Goal: Navigation & Orientation: Find specific page/section

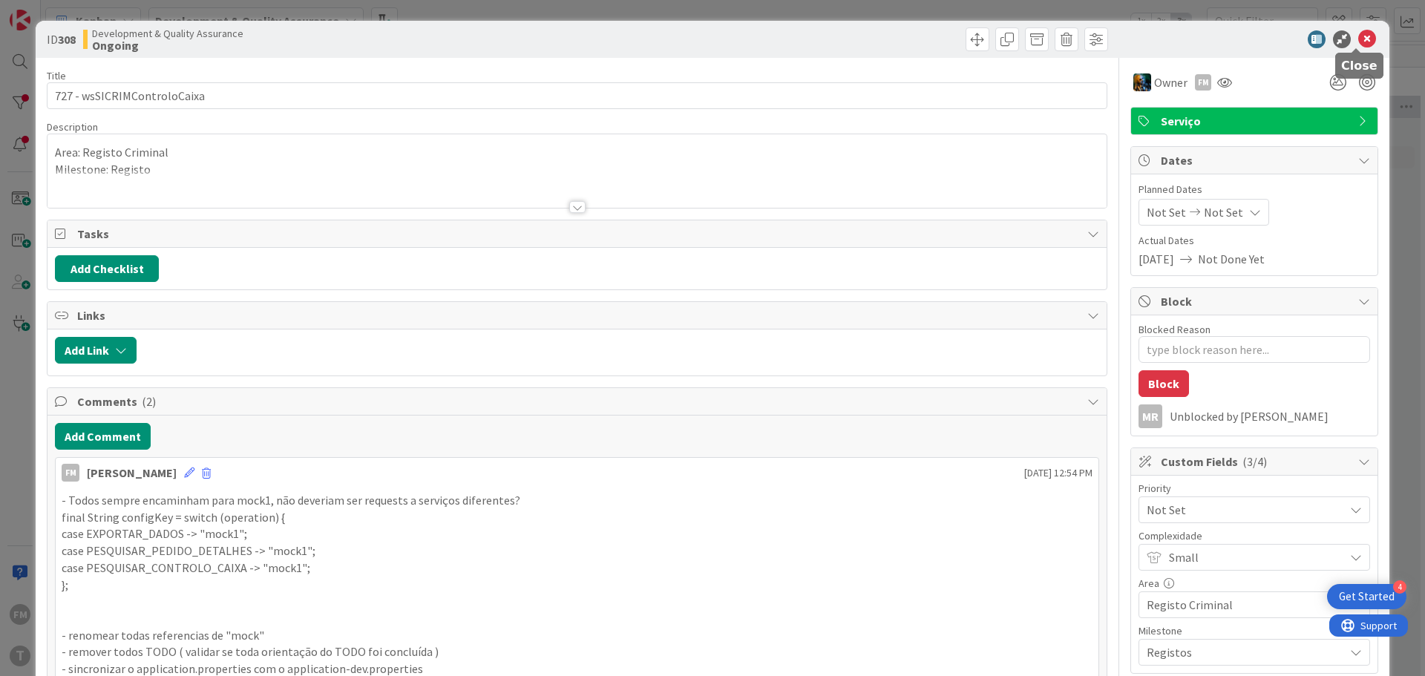
click at [1358, 43] on icon at bounding box center [1367, 39] width 18 height 18
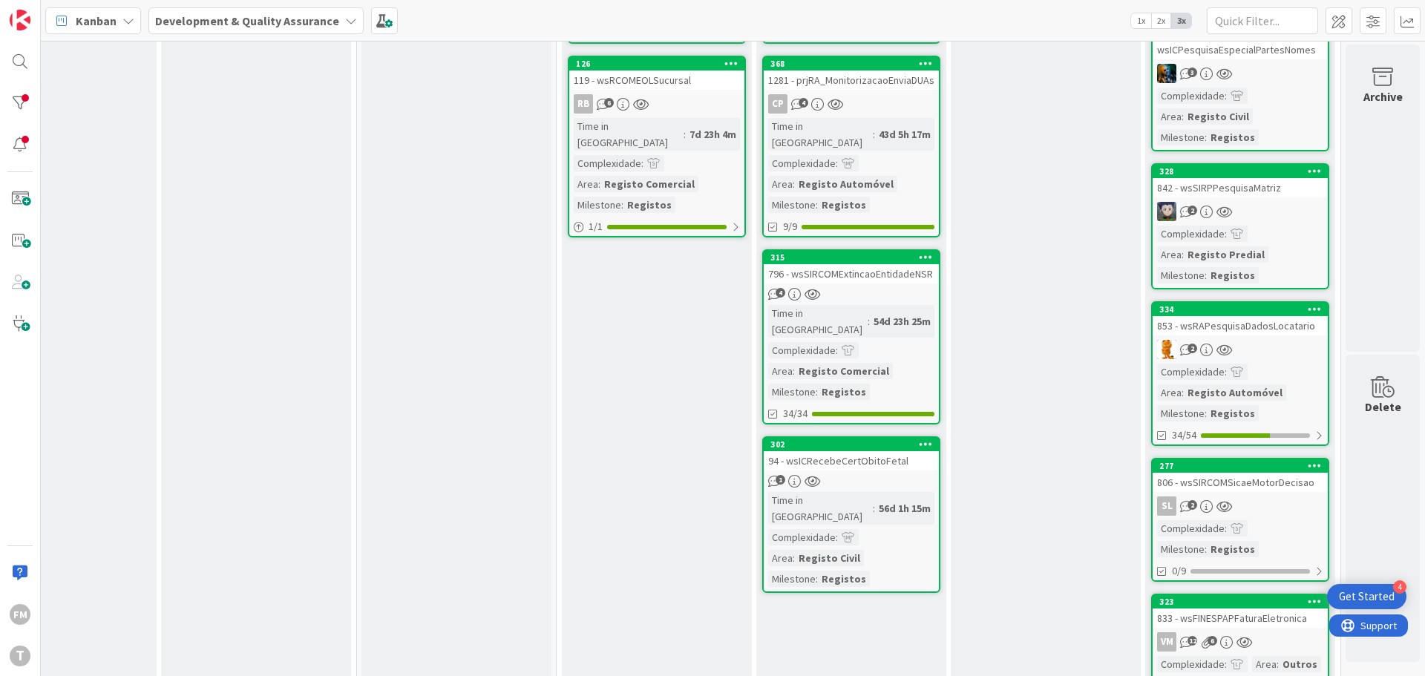
scroll to position [0, 291]
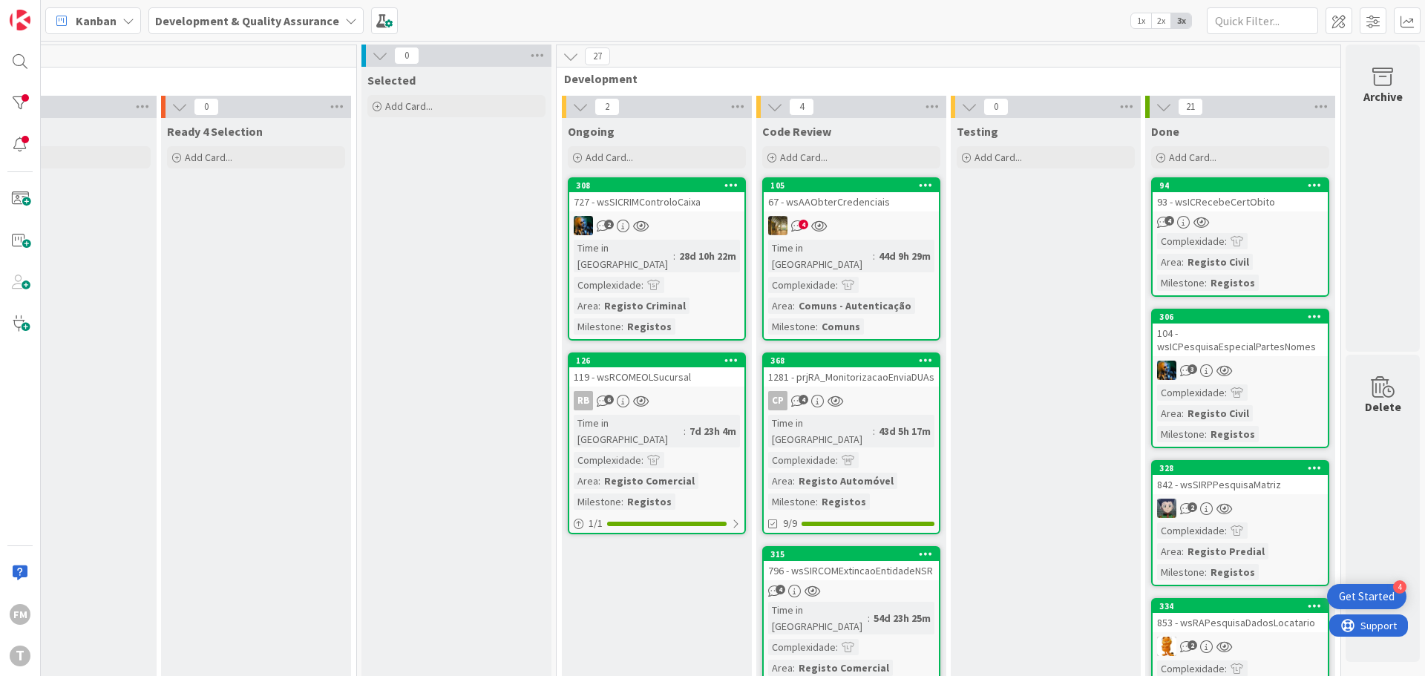
click at [868, 215] on link "105 67 - wsAAObterCredenciais 4 Time in Column : 44d 9h 29m Complexidade : Area…" at bounding box center [851, 258] width 178 height 163
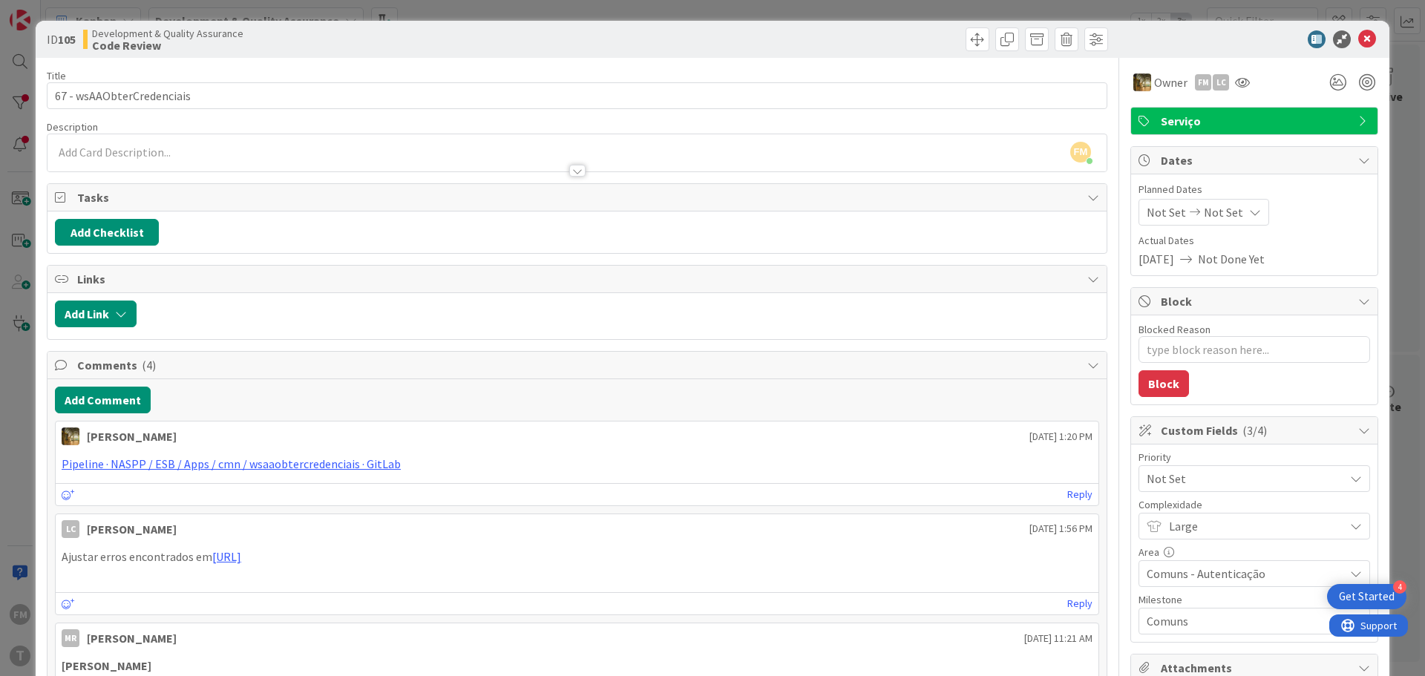
drag, startPoint x: 275, startPoint y: 465, endPoint x: 764, endPoint y: 429, distance: 490.5
click at [764, 429] on div "[PERSON_NAME] [DATE] 1:20 PM" at bounding box center [577, 434] width 1043 height 24
click at [1358, 38] on icon at bounding box center [1367, 39] width 18 height 18
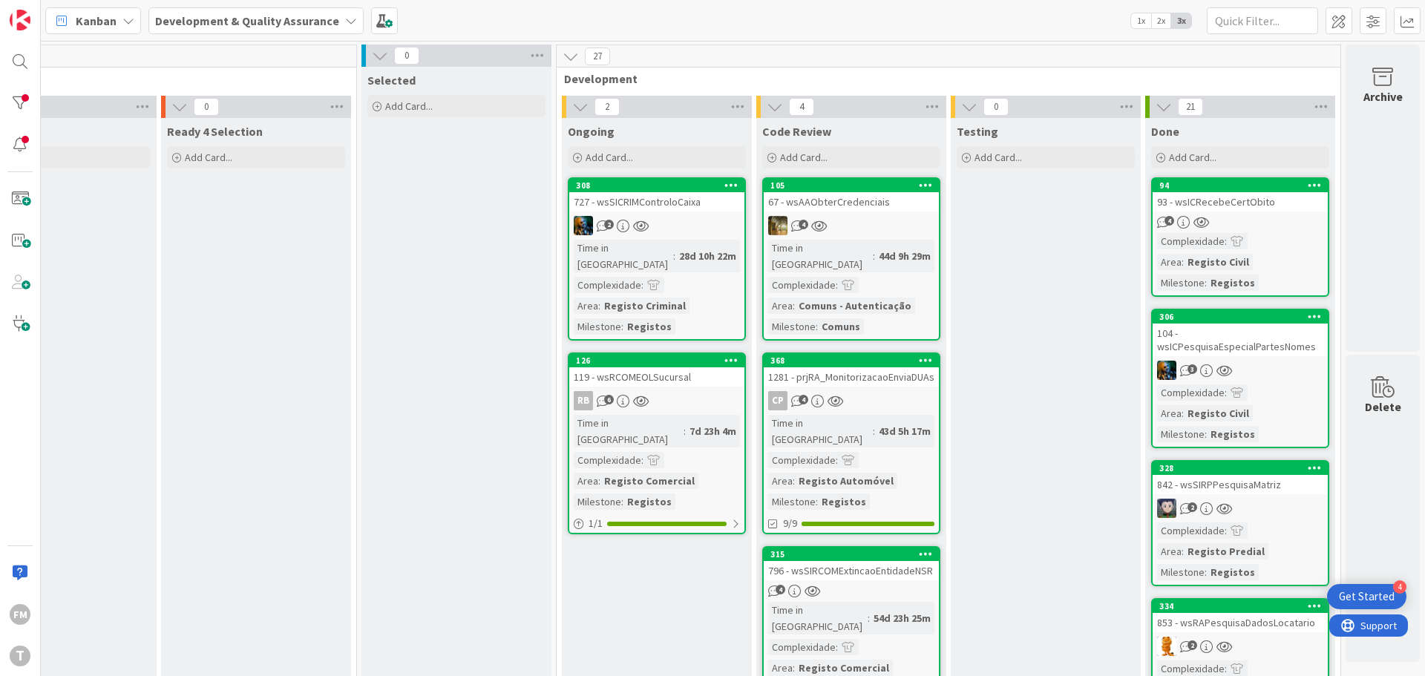
click at [857, 209] on div "67 - wsAAObterCredenciais" at bounding box center [851, 201] width 175 height 19
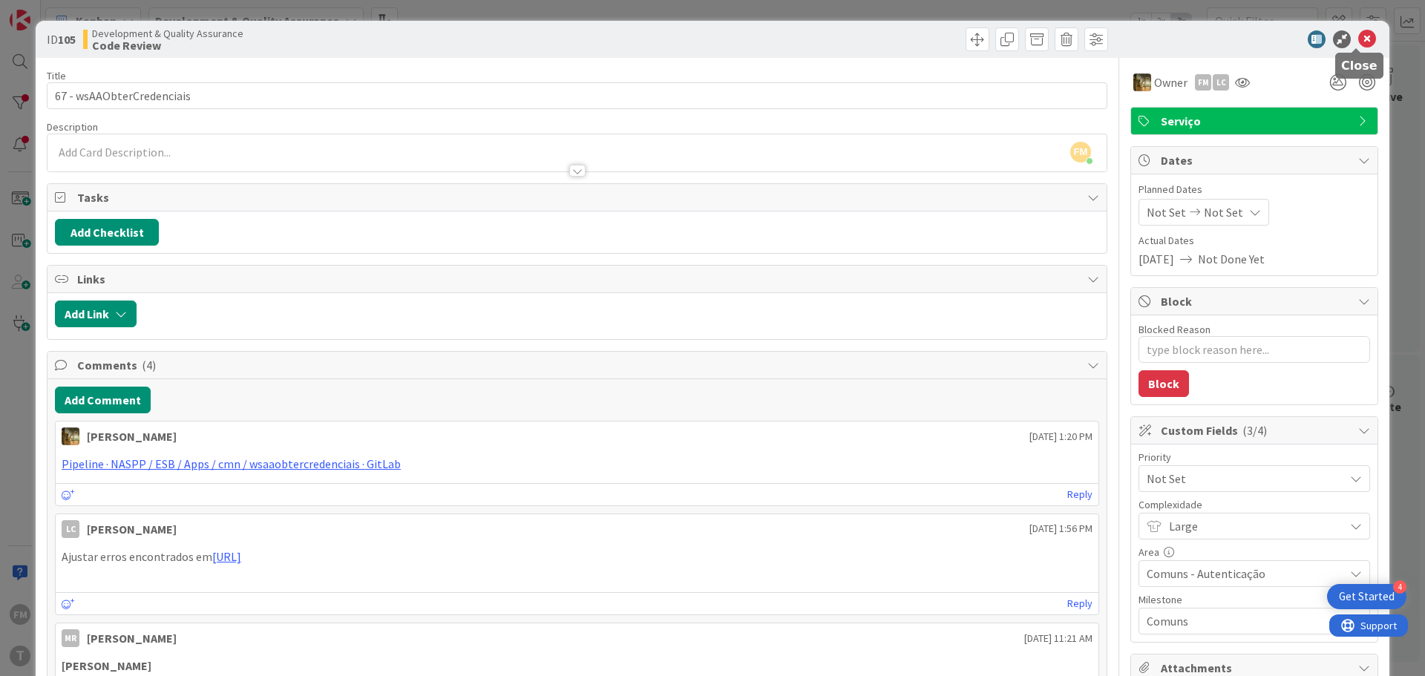
click at [1358, 39] on icon at bounding box center [1367, 39] width 18 height 18
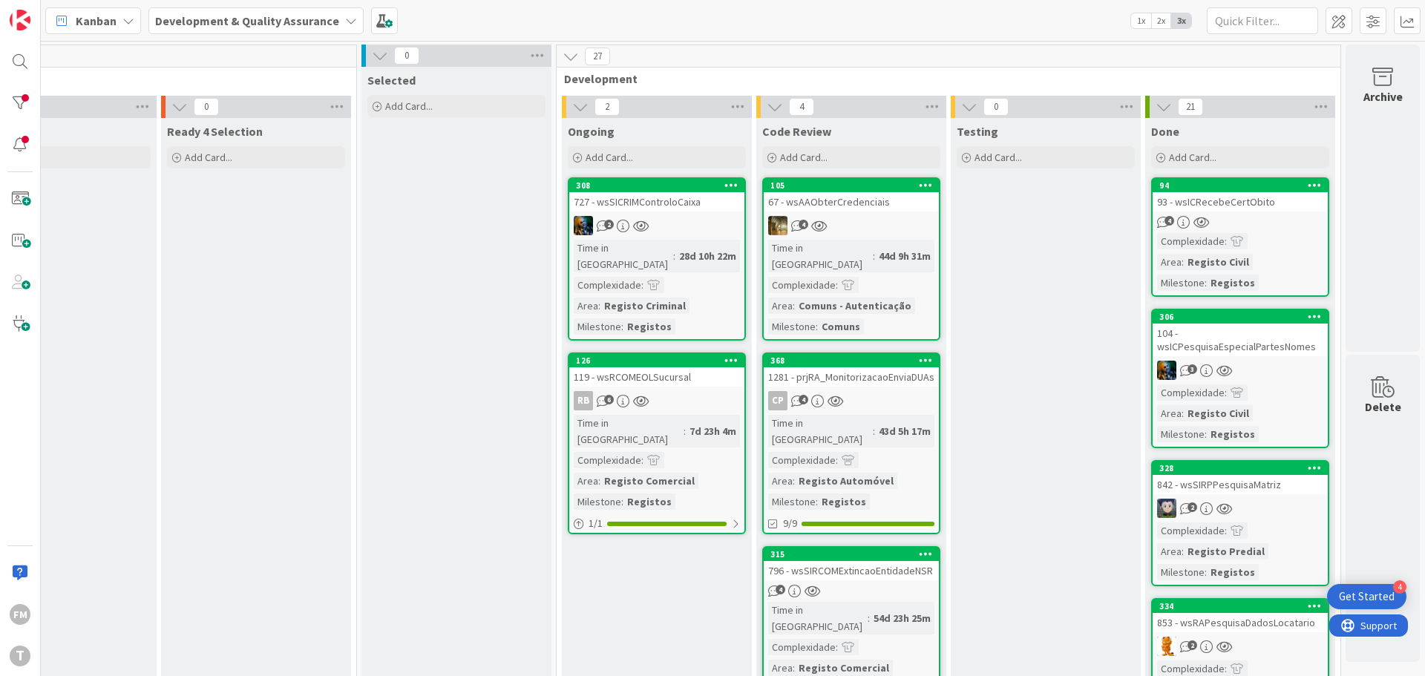
click at [914, 215] on link "105 67 - wsAAObterCredenciais 4 Time in Column : 44d 9h 31m Complexidade : Area…" at bounding box center [851, 258] width 178 height 163
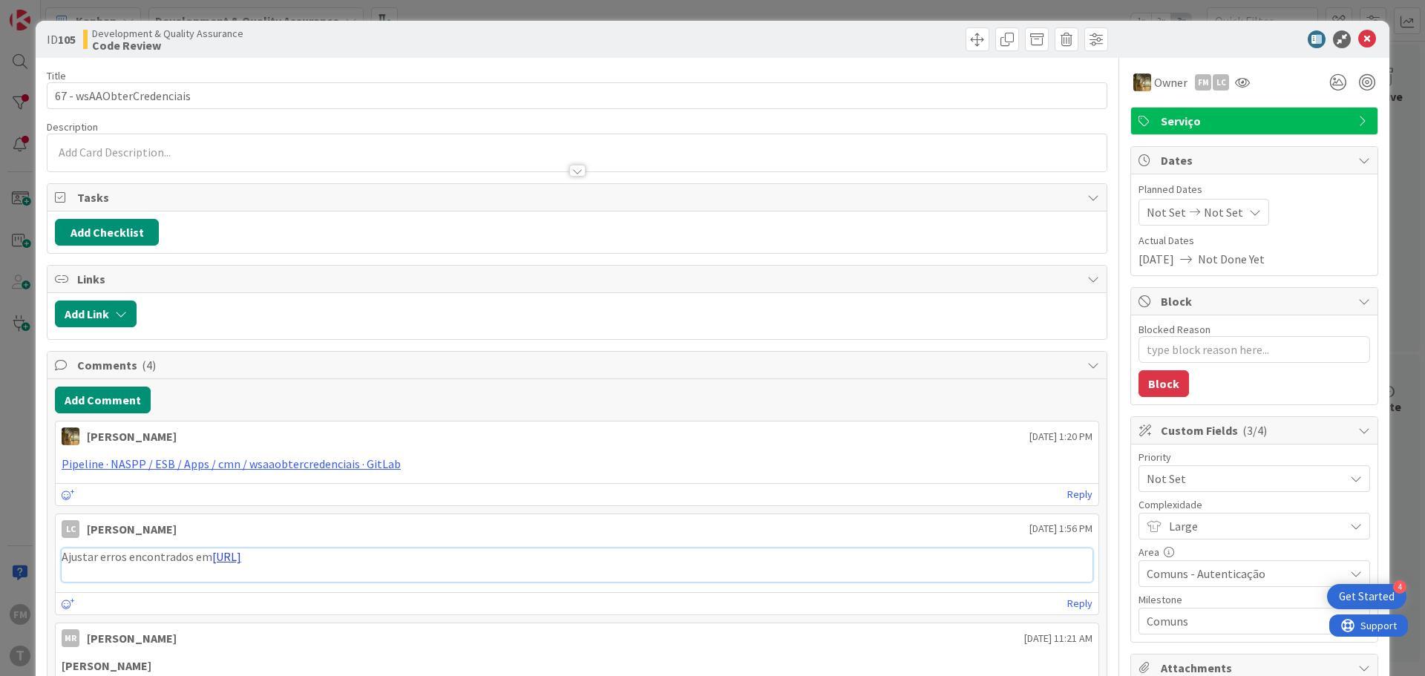
click at [241, 562] on link "[URL]" at bounding box center [226, 556] width 29 height 15
click at [1361, 45] on icon at bounding box center [1367, 39] width 18 height 18
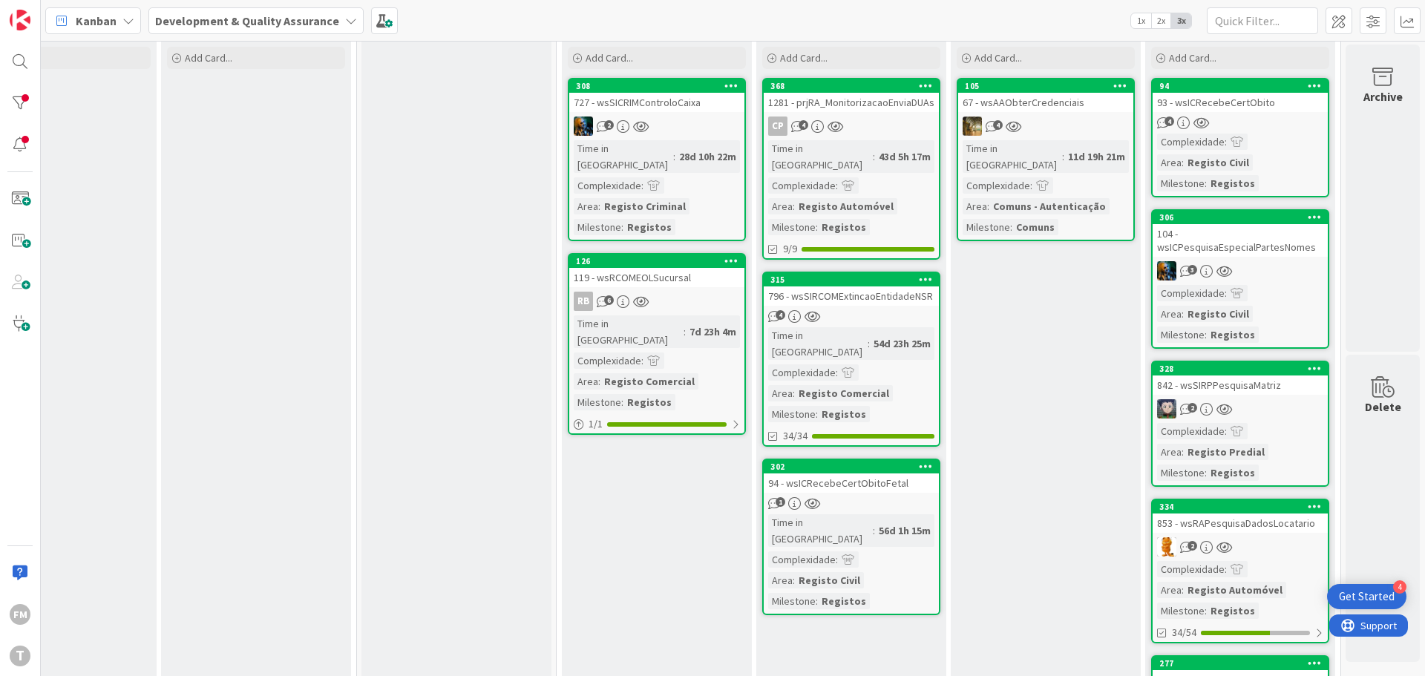
scroll to position [74, 291]
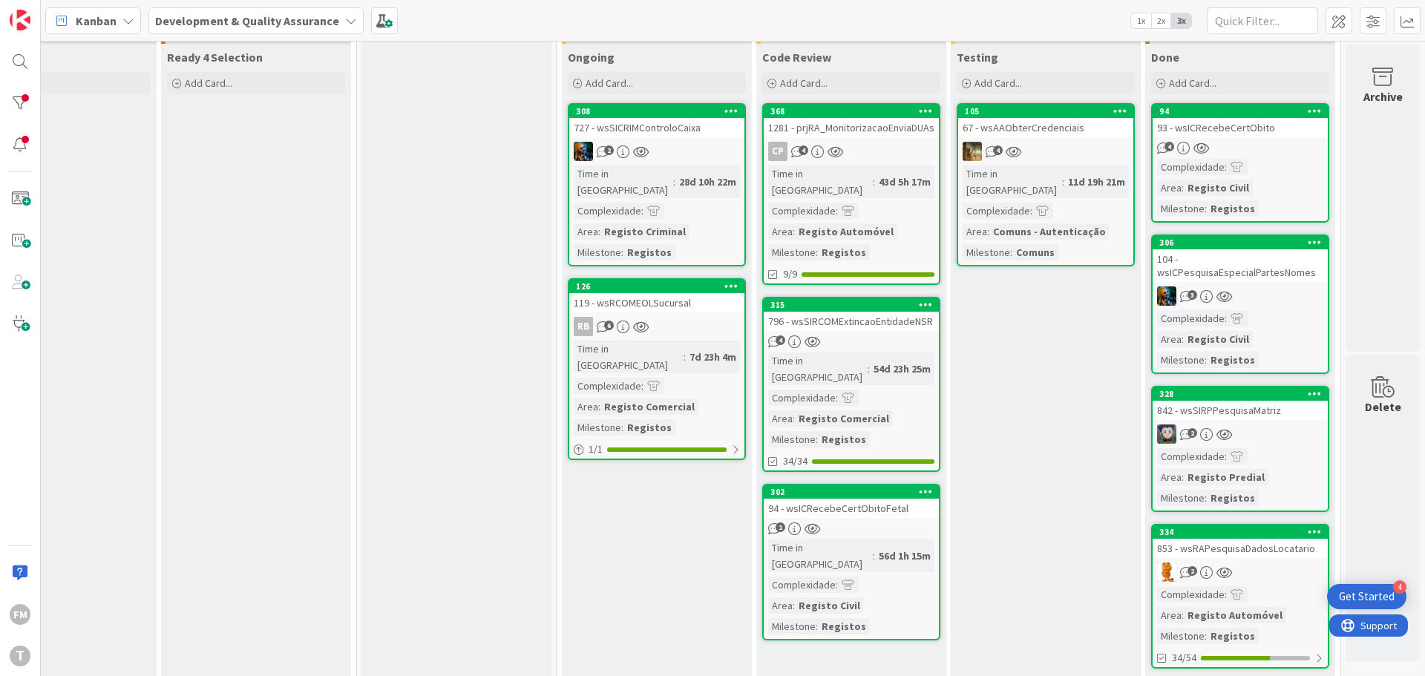
click at [858, 148] on div "CP 4" at bounding box center [851, 151] width 175 height 19
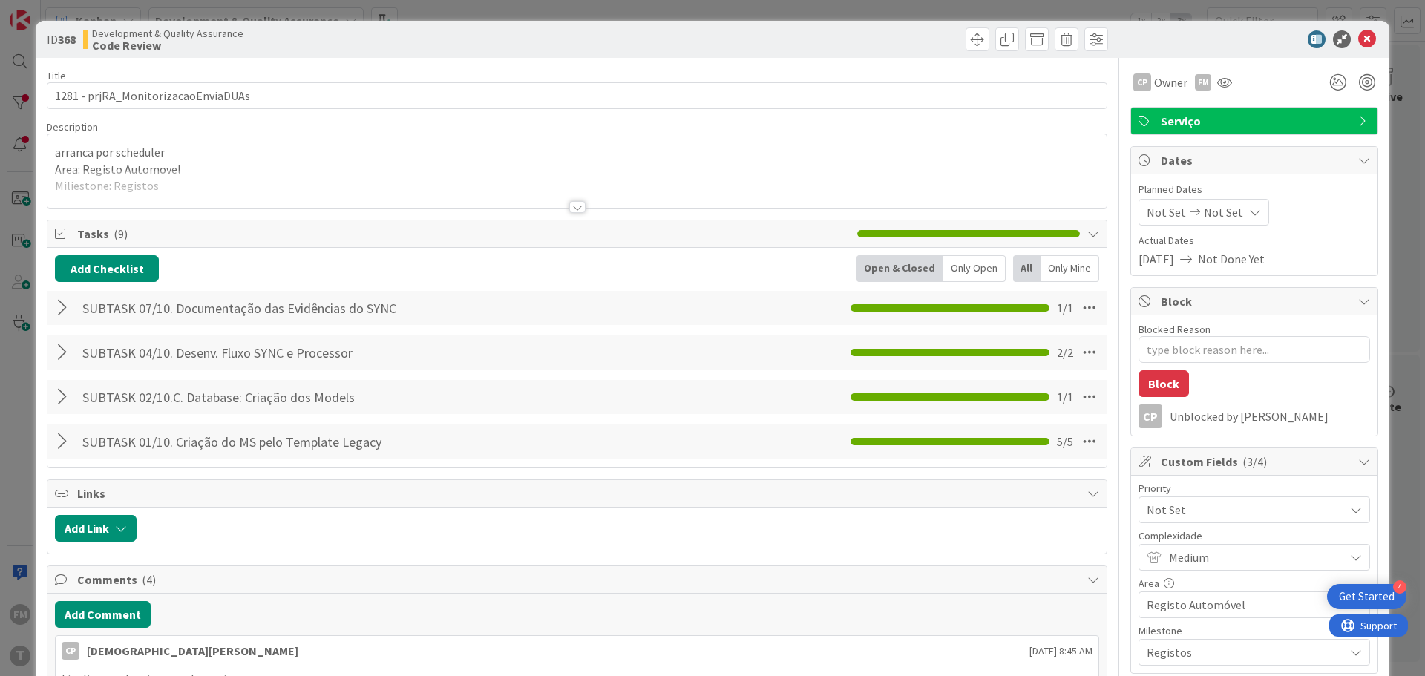
type textarea "x"
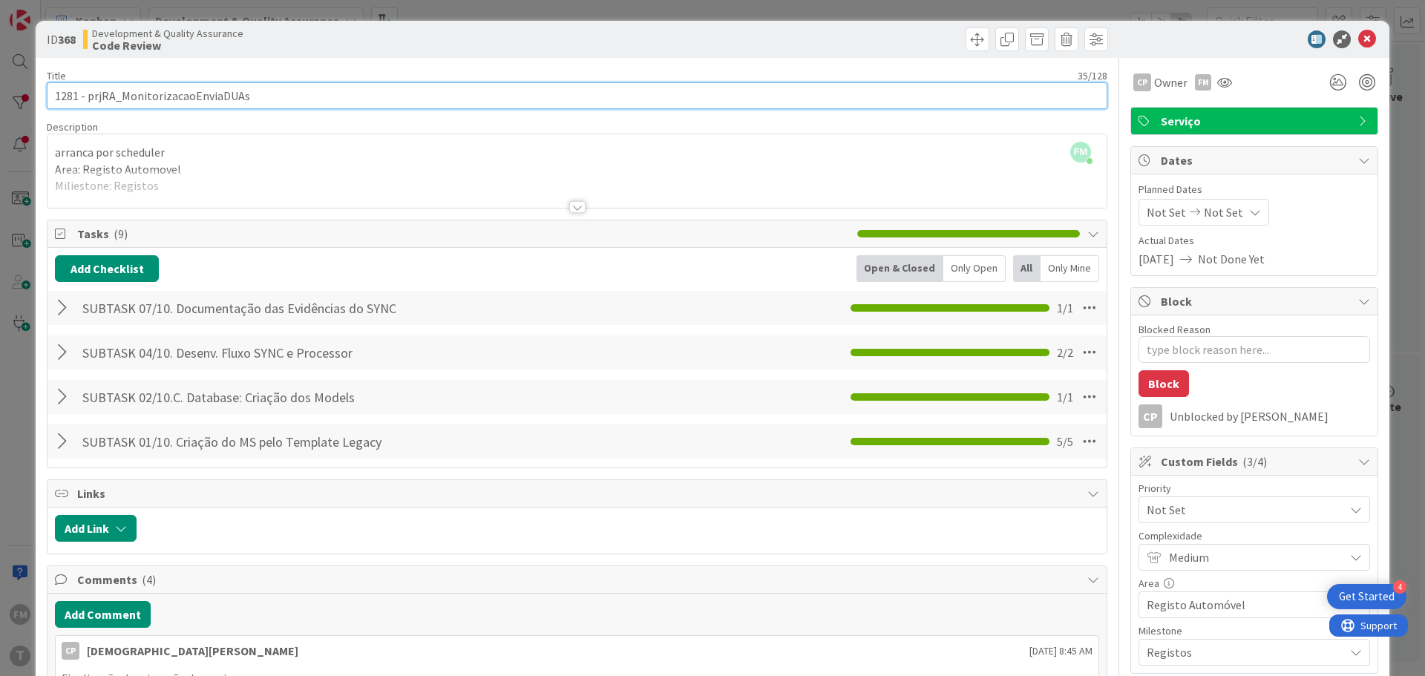
click at [218, 99] on input "1281 - prjRA_MonitorizacaoEnviaDUAs" at bounding box center [577, 95] width 1061 height 27
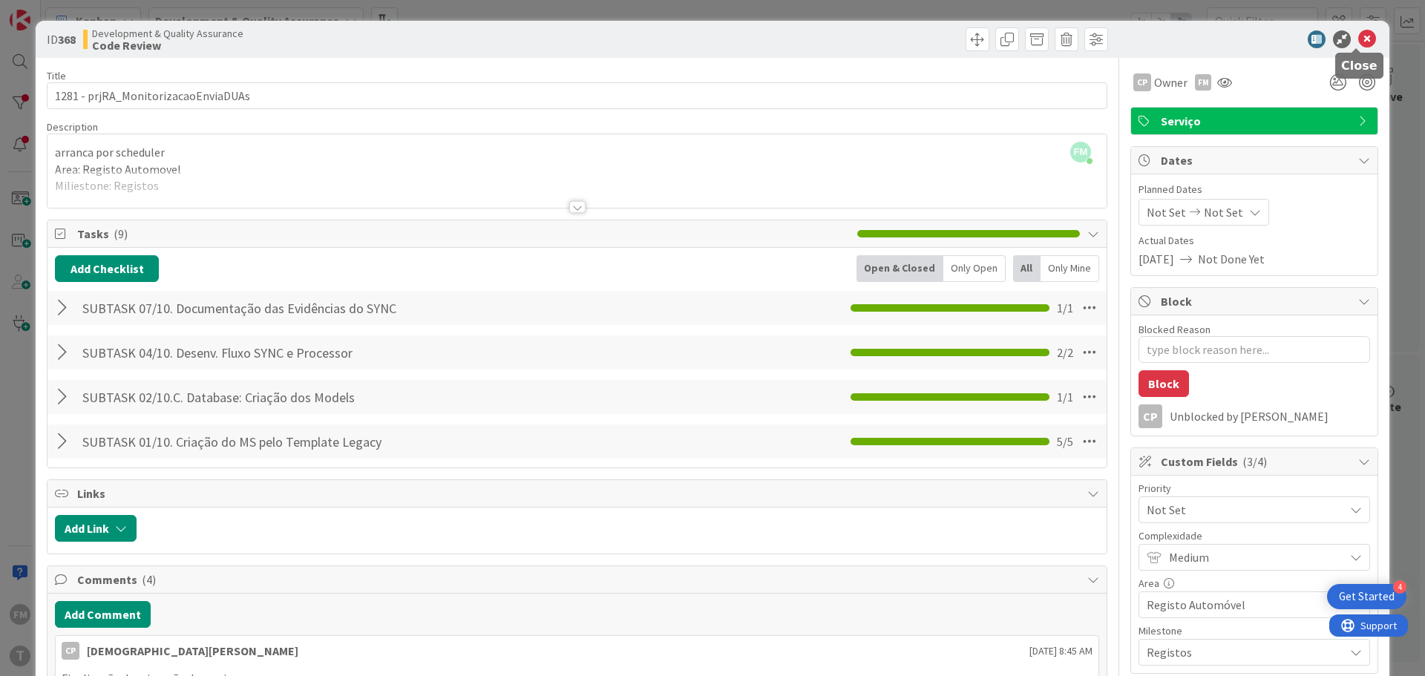
click at [1358, 37] on icon at bounding box center [1367, 39] width 18 height 18
